Goal: Task Accomplishment & Management: Complete application form

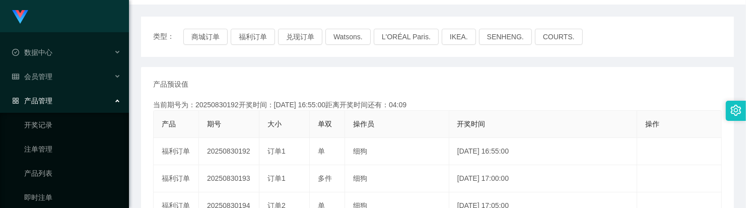
scroll to position [126, 0]
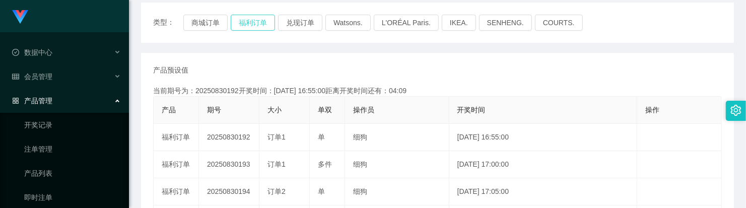
click at [252, 24] on button "福利订单" at bounding box center [253, 23] width 44 height 16
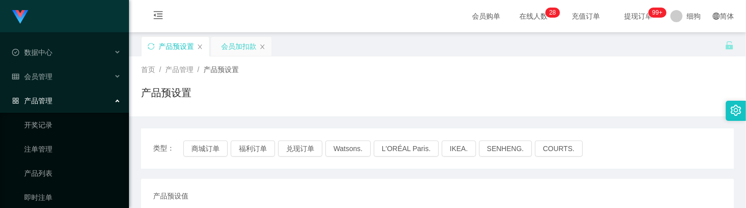
click at [236, 50] on div "会员加扣款" at bounding box center [238, 46] width 35 height 19
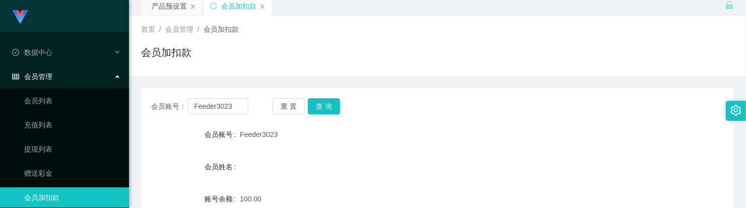
scroll to position [63, 0]
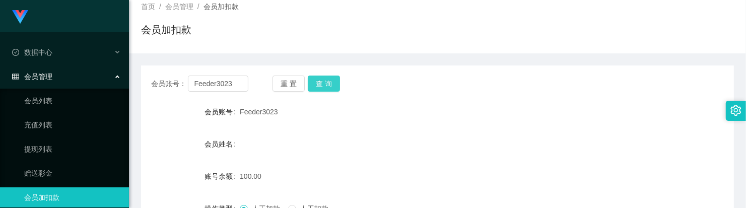
click at [324, 88] on button "查 询" at bounding box center [324, 84] width 32 height 16
click at [325, 87] on button "查 询" at bounding box center [324, 84] width 32 height 16
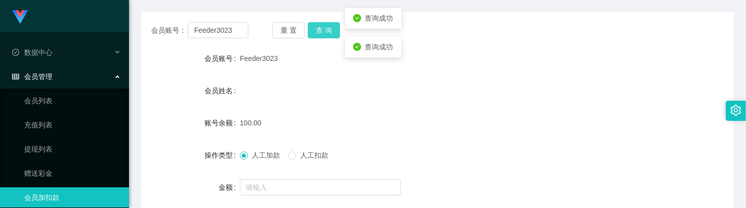
scroll to position [189, 0]
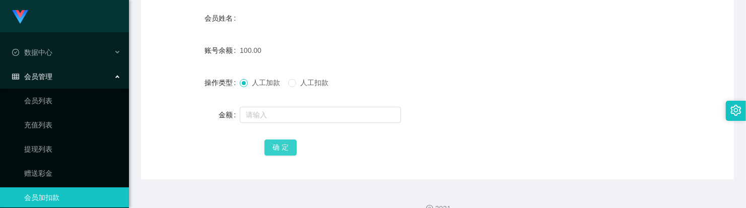
click at [286, 146] on button "确 定" at bounding box center [280, 148] width 32 height 16
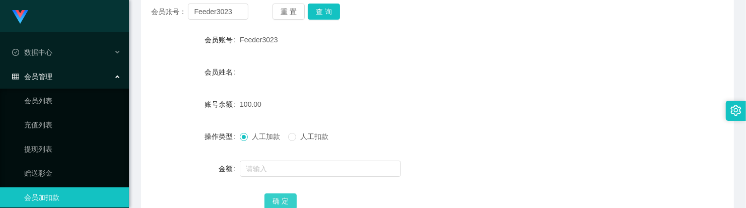
scroll to position [63, 0]
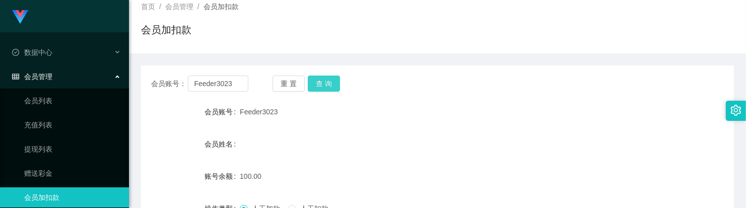
click at [321, 86] on button "查 询" at bounding box center [324, 84] width 32 height 16
drag, startPoint x: 327, startPoint y: 85, endPoint x: 333, endPoint y: 85, distance: 5.5
click at [327, 85] on button "查 询" at bounding box center [324, 84] width 32 height 16
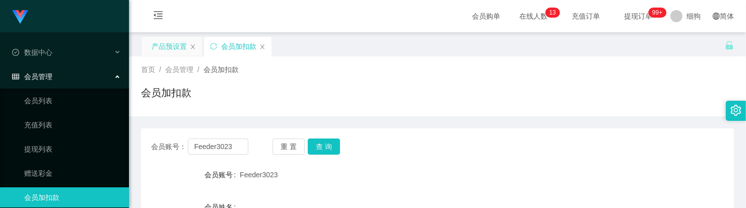
click at [173, 47] on div "产品预设置" at bounding box center [169, 46] width 35 height 19
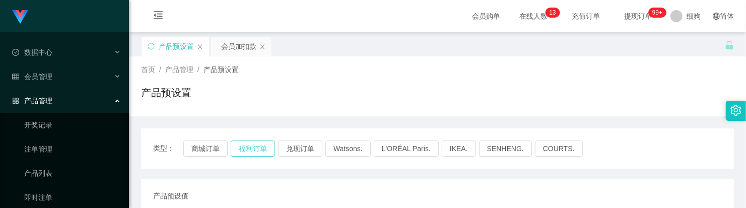
click at [244, 156] on div "类型： 商城订单 福利订单 兑现订单 Watsons. L'ORÉAL Paris. IKEA. [GEOGRAPHIC_DATA]. COURTS." at bounding box center [437, 148] width 593 height 40
click at [244, 151] on button "福利订单" at bounding box center [253, 149] width 44 height 16
click at [253, 142] on button "福利订单" at bounding box center [253, 149] width 44 height 16
click at [247, 46] on div "会员加扣款" at bounding box center [238, 46] width 35 height 19
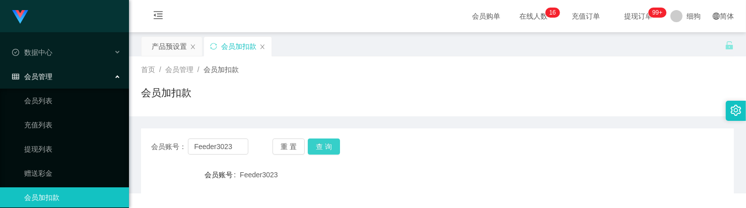
click at [320, 152] on button "查 询" at bounding box center [324, 147] width 32 height 16
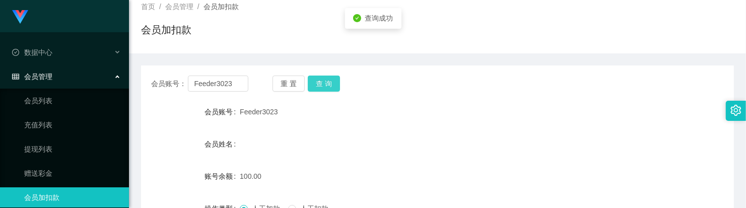
scroll to position [126, 0]
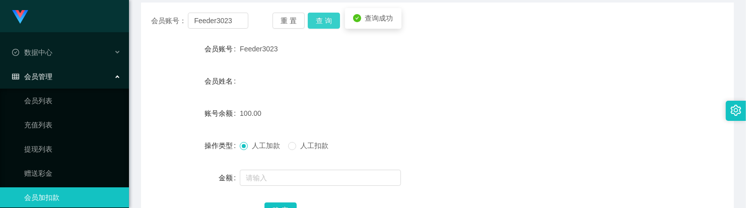
click at [320, 24] on button "查 询" at bounding box center [324, 21] width 32 height 16
click at [326, 23] on button "查 询" at bounding box center [324, 21] width 32 height 16
click at [332, 24] on button "查 询" at bounding box center [324, 21] width 32 height 16
click at [301, 142] on span "人工扣款" at bounding box center [314, 146] width 36 height 8
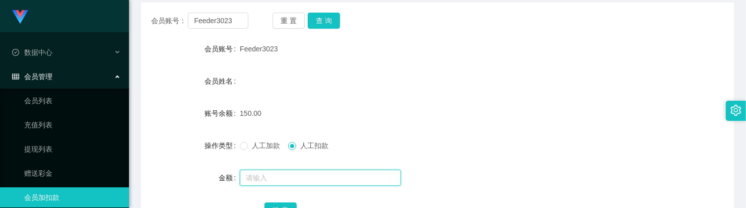
click at [298, 170] on input "text" at bounding box center [320, 178] width 161 height 16
type input "150"
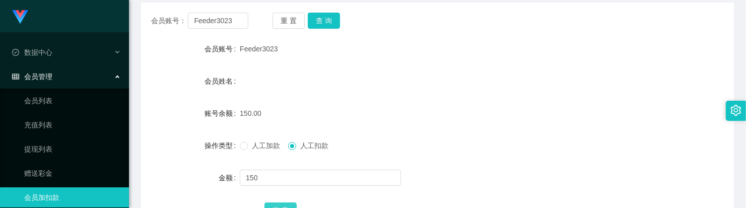
click at [276, 205] on button "确 定" at bounding box center [280, 210] width 32 height 16
